Goal: Transaction & Acquisition: Purchase product/service

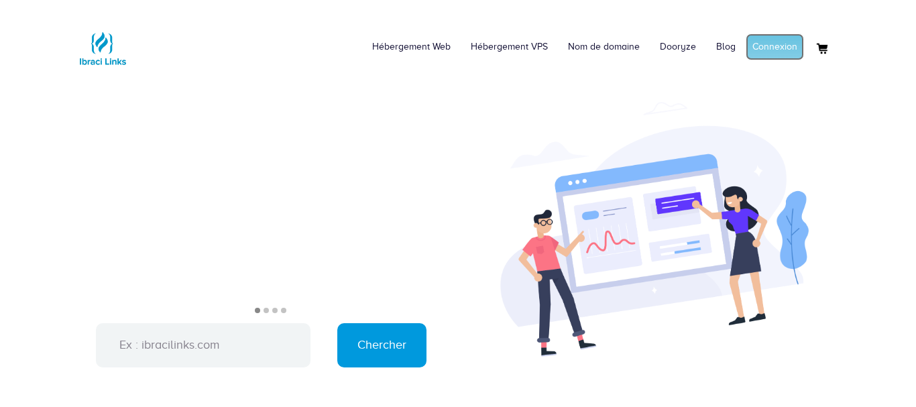
click at [774, 44] on link "Connexion" at bounding box center [774, 47] width 58 height 27
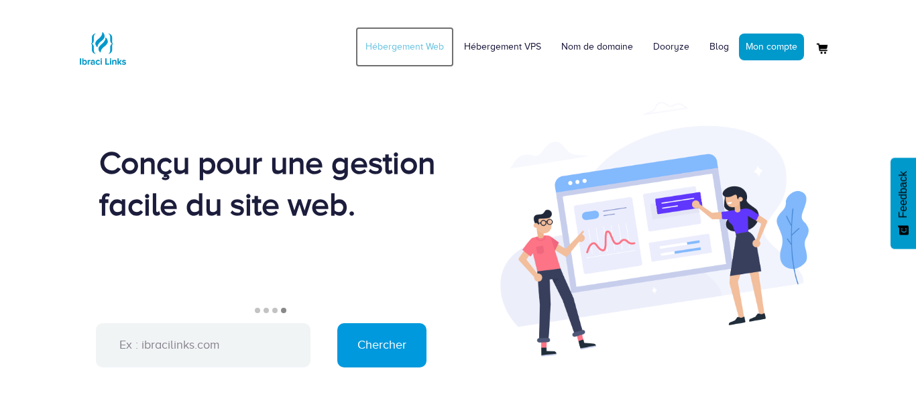
click at [436, 52] on link "Hébergement Web" at bounding box center [404, 47] width 99 height 40
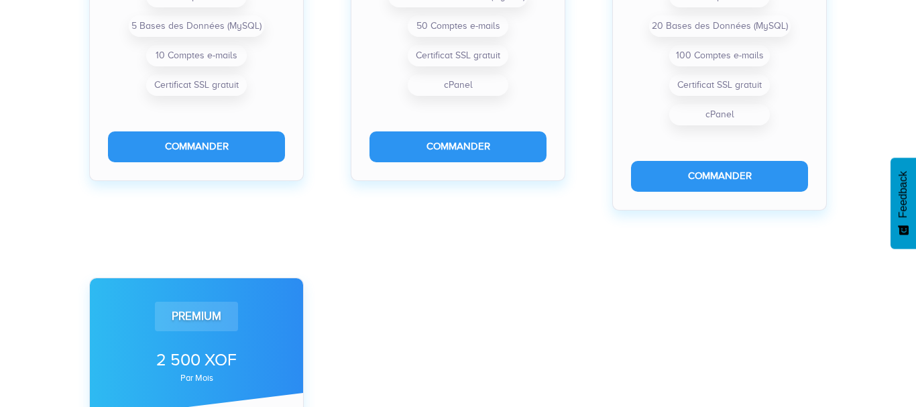
scroll to position [684, 0]
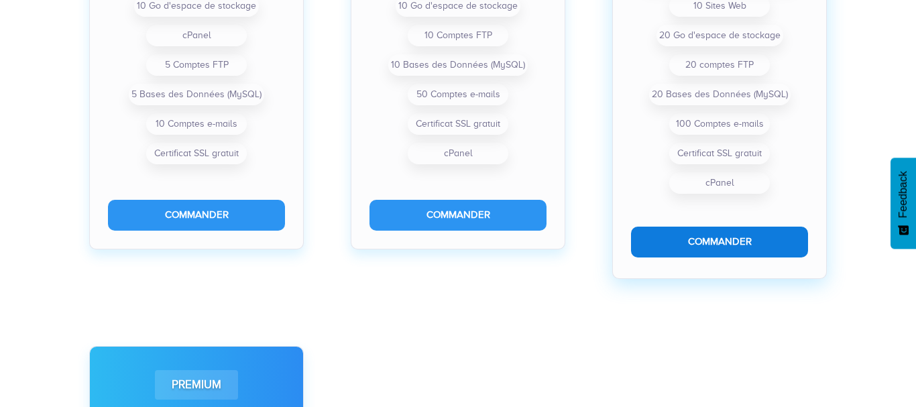
click at [747, 243] on button "Commander" at bounding box center [719, 242] width 177 height 30
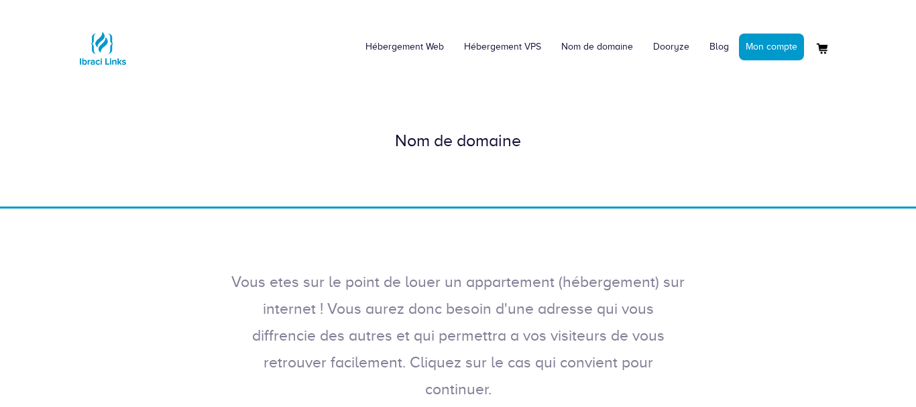
click at [468, 140] on div "Nom de domaine" at bounding box center [458, 141] width 764 height 24
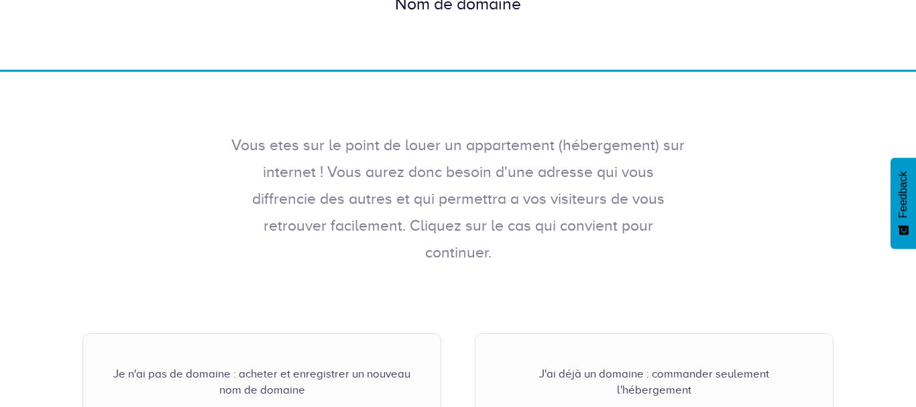
scroll to position [273, 0]
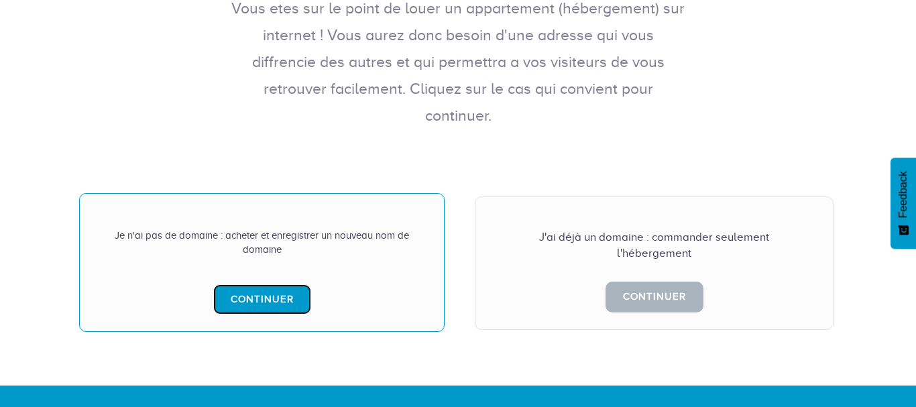
click at [257, 284] on link "Continuer" at bounding box center [262, 299] width 98 height 30
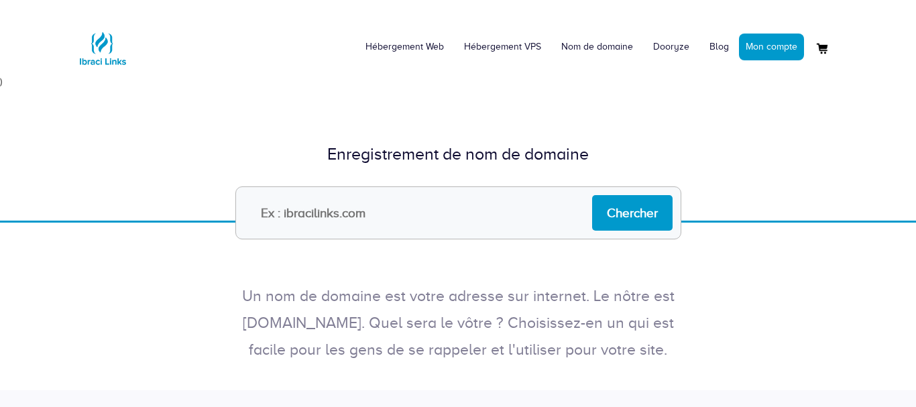
click at [383, 204] on input "text" at bounding box center [458, 212] width 446 height 53
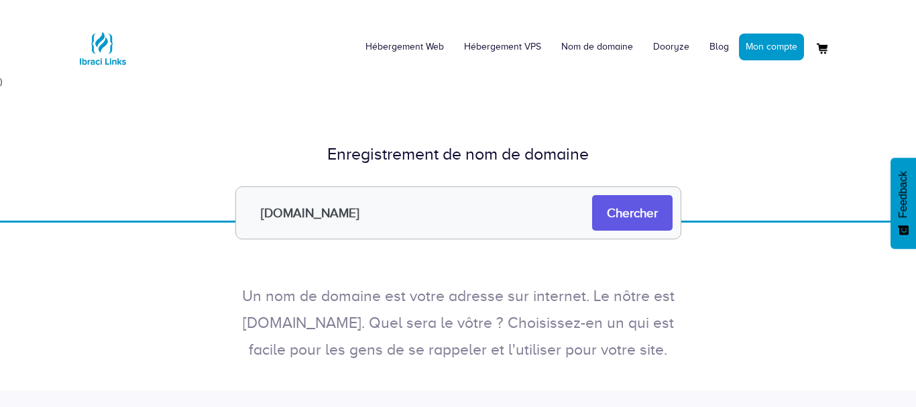
type input "[DOMAIN_NAME]"
click at [626, 222] on input "Chercher" at bounding box center [632, 213] width 80 height 36
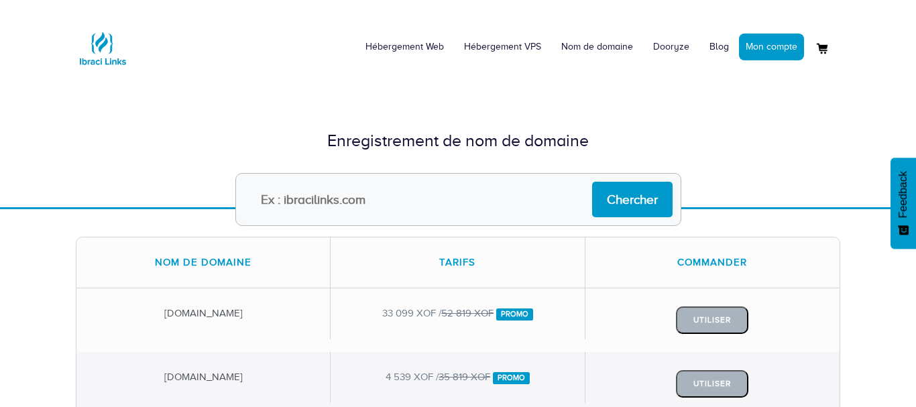
click at [381, 196] on input "text" at bounding box center [458, 199] width 446 height 53
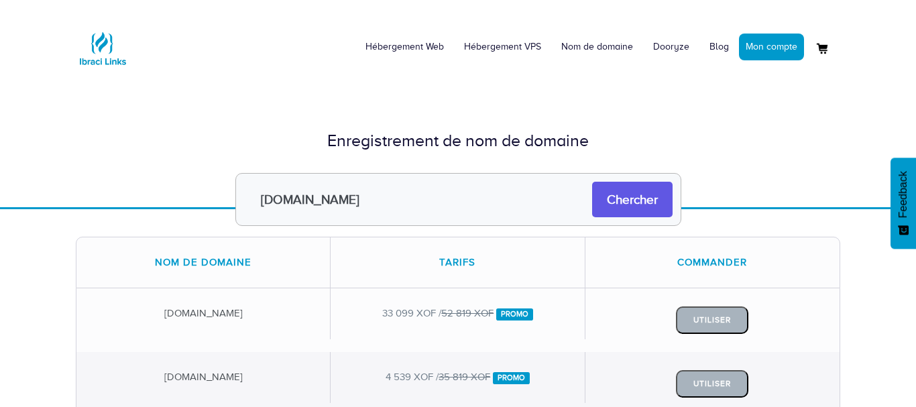
type input "immoclic.com"
click at [653, 197] on input "Chercher" at bounding box center [632, 200] width 80 height 36
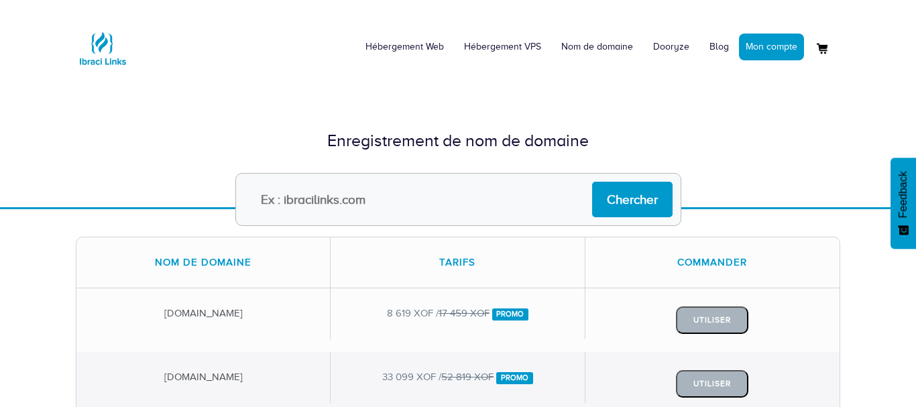
scroll to position [273, 0]
